Goal: Task Accomplishment & Management: Manage account settings

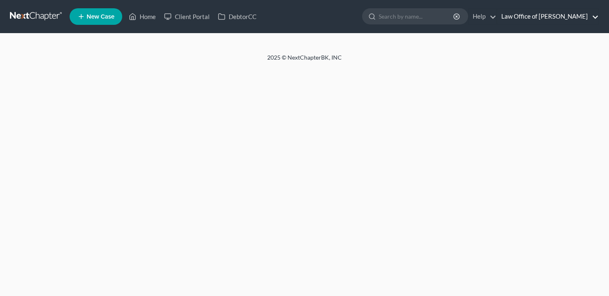
click at [573, 18] on link "Law Office of [PERSON_NAME]" at bounding box center [547, 16] width 101 height 15
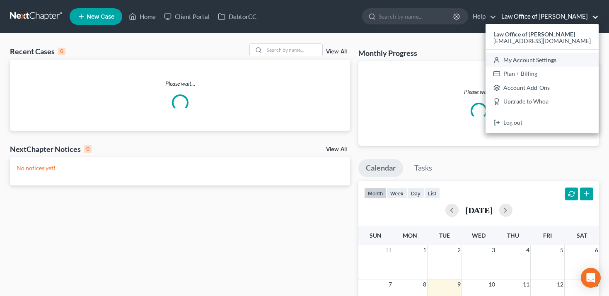
click at [547, 63] on link "My Account Settings" at bounding box center [541, 60] width 113 height 14
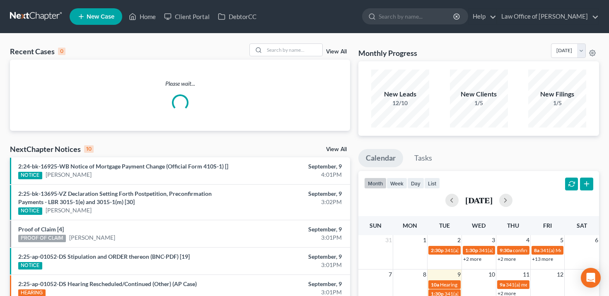
select select "29"
select select "4"
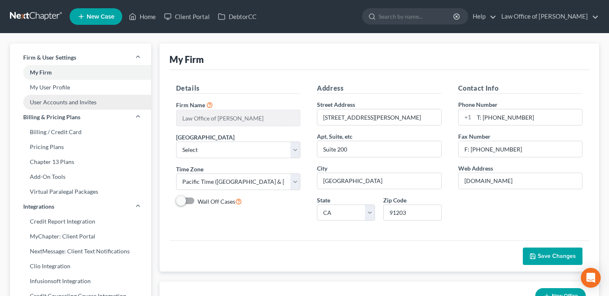
click at [107, 96] on link "User Accounts and Invites" at bounding box center [80, 102] width 141 height 15
select select "0"
select select "1"
select select "2"
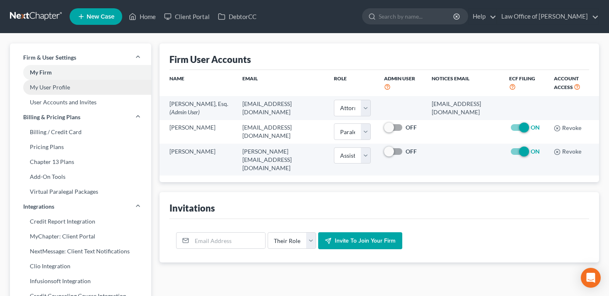
click at [112, 89] on link "My User Profile" at bounding box center [80, 87] width 141 height 15
select select "4"
select select "7"
select select "attorney"
select select "0"
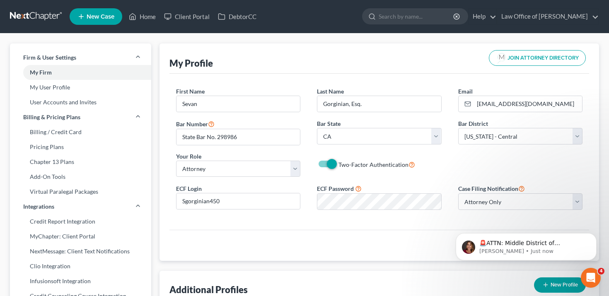
scroll to position [23, 0]
